Goal: Find specific page/section: Find specific page/section

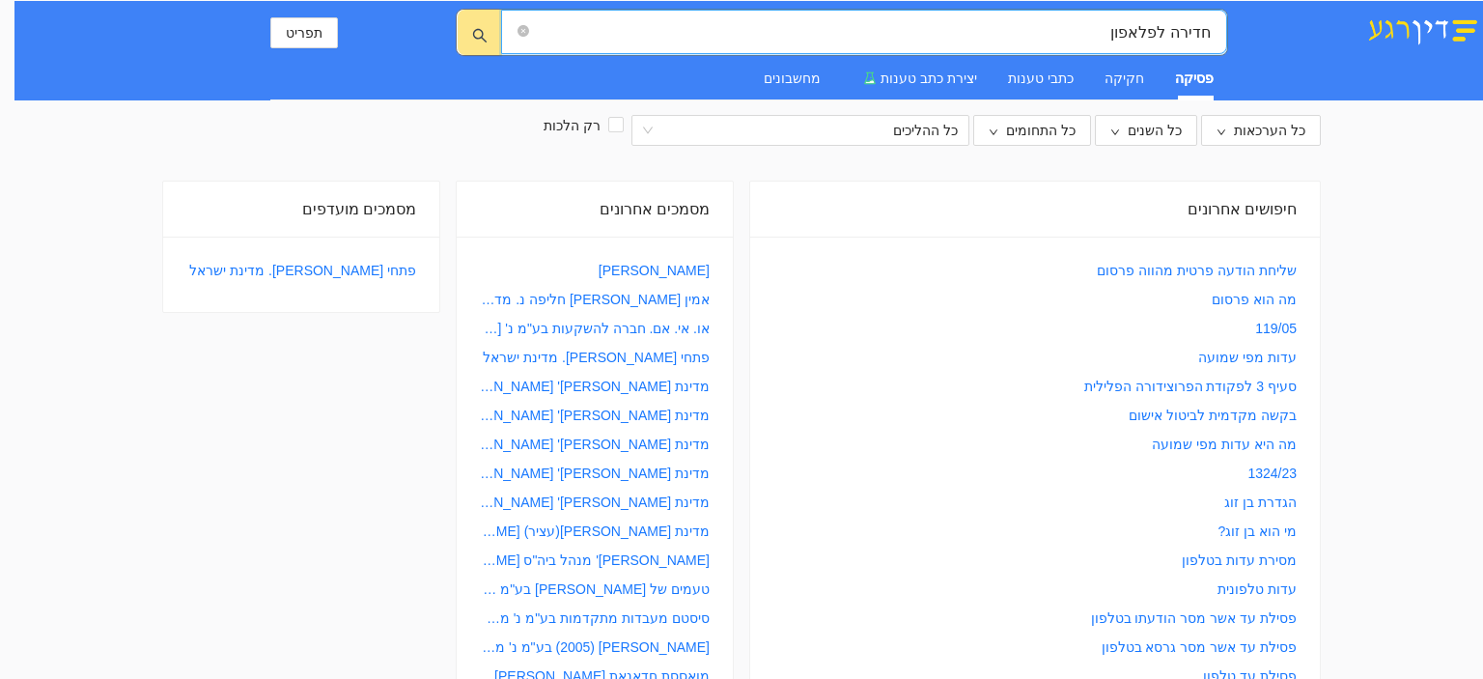
type input "חדירה לפלאפון"
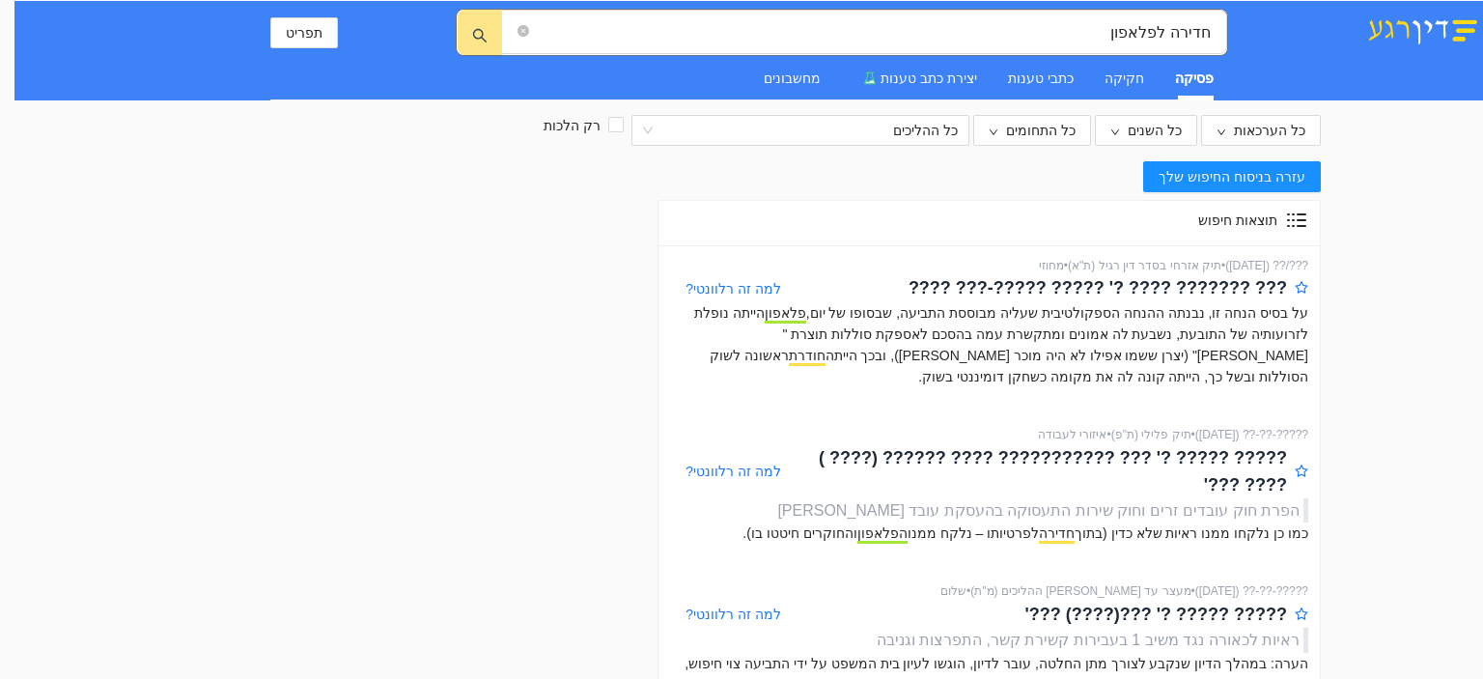
click at [1398, 36] on img at bounding box center [1423, 29] width 121 height 33
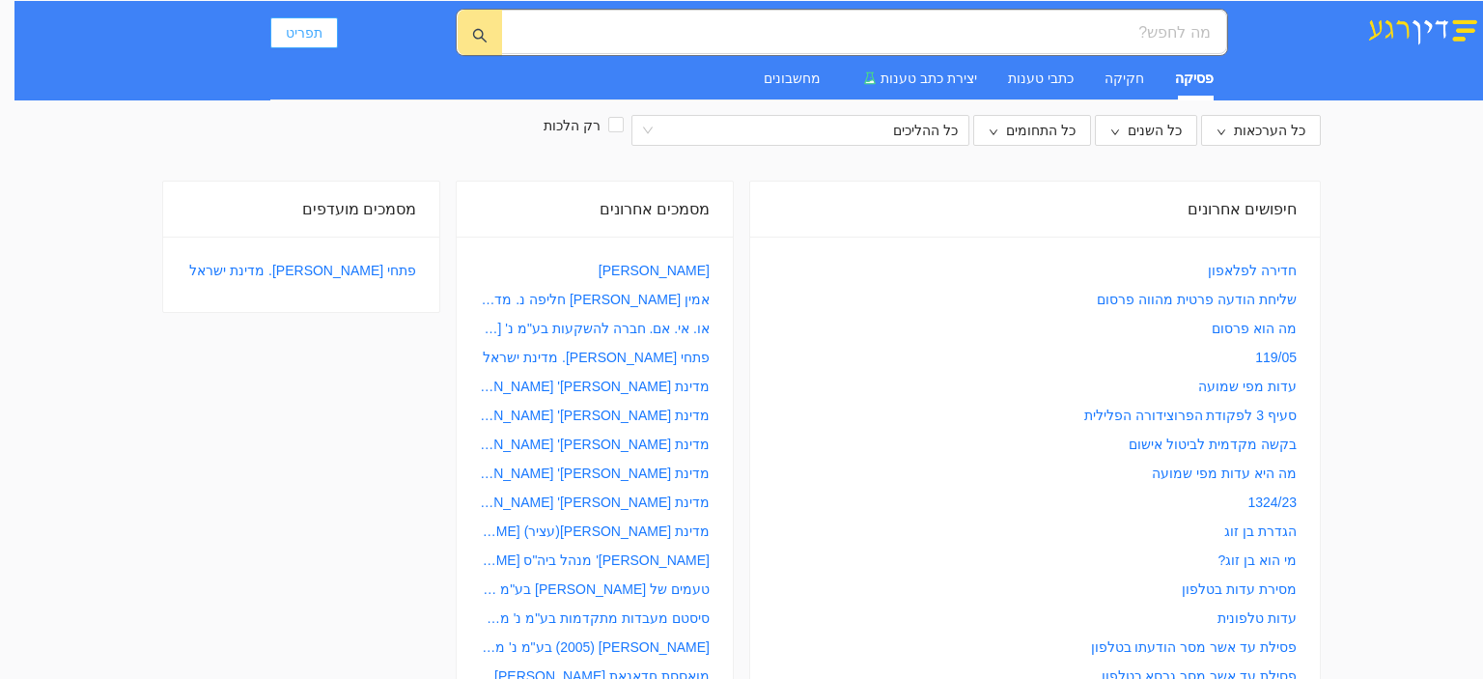
click at [296, 34] on span "תפריט" at bounding box center [304, 32] width 37 height 21
